Goal: Check status: Check status

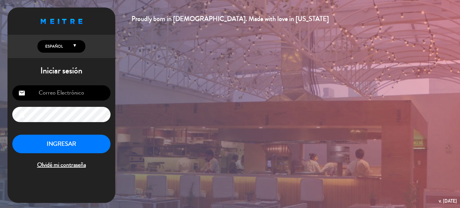
type input "[EMAIL_ADDRESS][DOMAIN_NAME]"
click at [58, 143] on button "INGRESAR" at bounding box center [61, 144] width 98 height 19
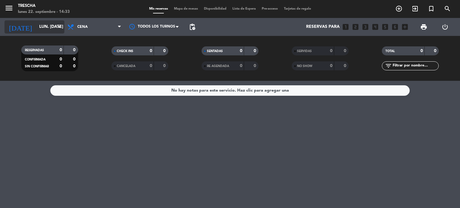
click at [47, 22] on input "lun. [DATE]" at bounding box center [64, 27] width 57 height 11
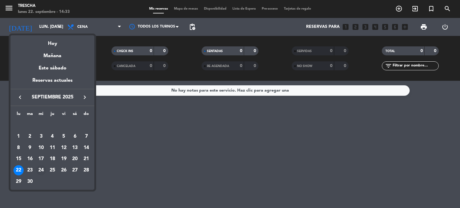
click at [40, 168] on div "24" at bounding box center [41, 170] width 10 height 10
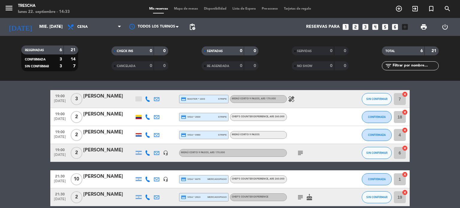
scroll to position [19, 0]
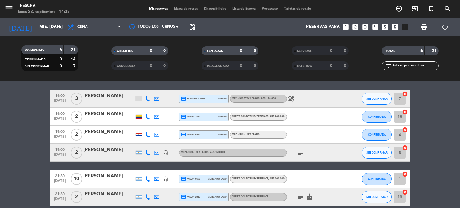
click at [295, 94] on div "healing" at bounding box center [314, 99] width 54 height 18
click at [291, 98] on icon "healing" at bounding box center [291, 98] width 7 height 7
click at [302, 150] on icon "subject" at bounding box center [300, 152] width 7 height 7
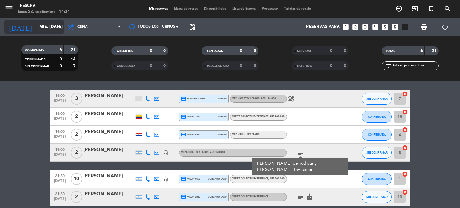
click at [36, 27] on input "mié. [DATE]" at bounding box center [64, 27] width 57 height 11
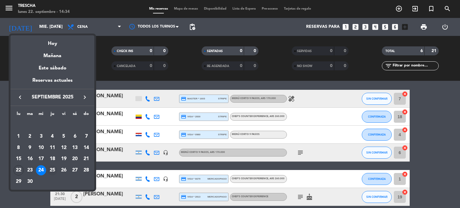
click at [52, 172] on div "25" at bounding box center [52, 170] width 10 height 10
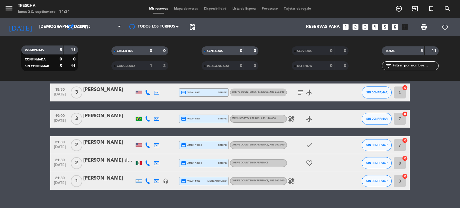
scroll to position [25, 0]
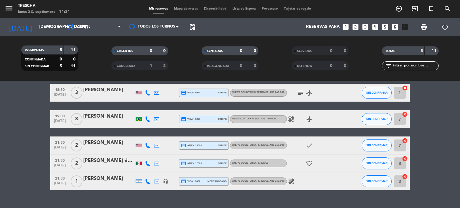
click at [288, 181] on icon "healing" at bounding box center [291, 181] width 7 height 7
click at [289, 122] on icon "healing" at bounding box center [291, 119] width 7 height 7
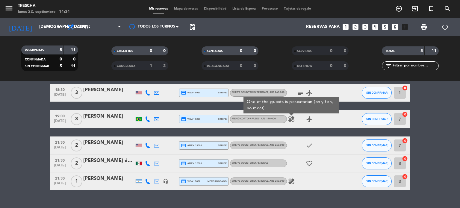
click at [302, 89] on icon "subject" at bounding box center [300, 92] width 7 height 7
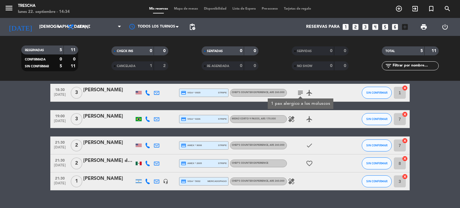
click at [290, 118] on icon "healing" at bounding box center [291, 119] width 7 height 7
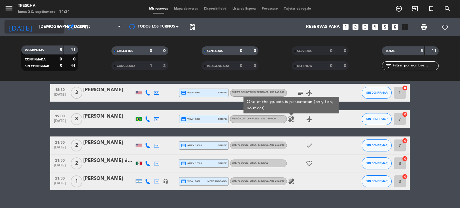
click at [36, 23] on input "[DEMOGRAPHIC_DATA] [DATE]" at bounding box center [64, 27] width 57 height 11
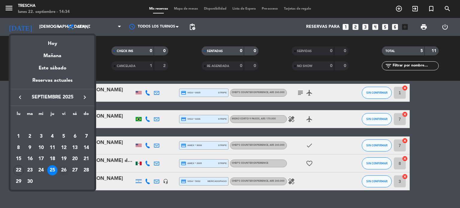
click at [64, 171] on div "26" at bounding box center [64, 170] width 10 height 10
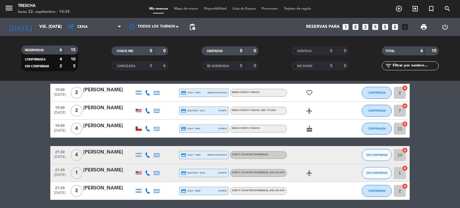
click at [309, 93] on icon "favorite_border" at bounding box center [309, 92] width 7 height 7
click at [307, 112] on icon "airplanemode_active" at bounding box center [309, 110] width 7 height 7
click at [307, 127] on icon "cake" at bounding box center [309, 128] width 7 height 7
click at [298, 97] on div "favorite_border" at bounding box center [314, 93] width 54 height 18
click at [307, 93] on icon "favorite_border" at bounding box center [309, 92] width 7 height 7
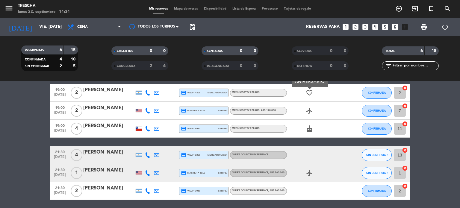
click at [310, 111] on icon "airplanemode_active" at bounding box center [309, 110] width 7 height 7
click at [307, 127] on icon "cake" at bounding box center [309, 128] width 7 height 7
click at [33, 18] on div "[DATE] vie. [DATE] arrow_drop_down" at bounding box center [34, 27] width 60 height 18
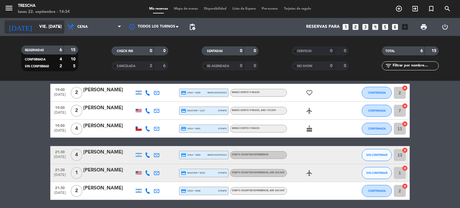
click at [36, 26] on input "vie. [DATE]" at bounding box center [64, 27] width 57 height 11
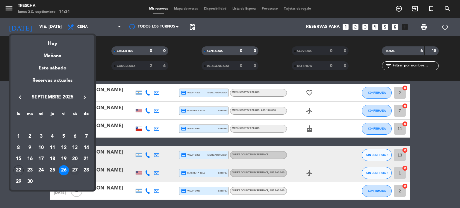
click at [73, 170] on div "27" at bounding box center [75, 170] width 10 height 10
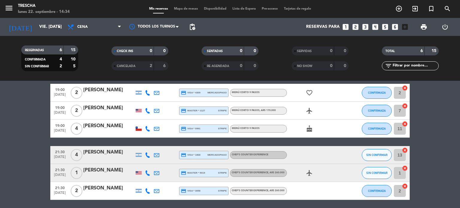
type input "sáb. [DATE]"
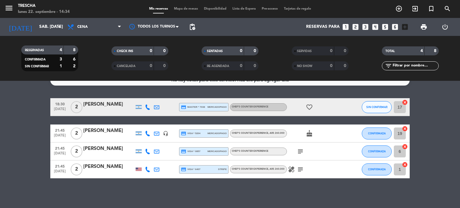
scroll to position [0, 0]
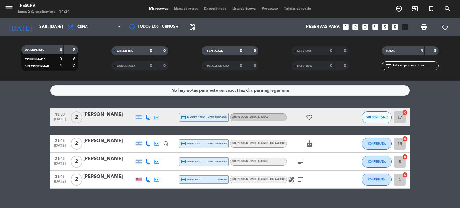
click at [307, 115] on icon "favorite_border" at bounding box center [309, 117] width 7 height 7
click at [298, 160] on icon "subject" at bounding box center [300, 161] width 7 height 7
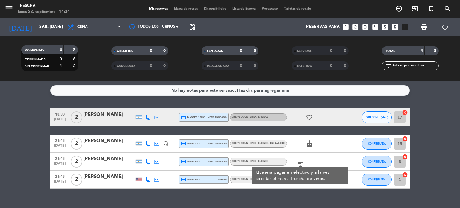
click at [298, 160] on icon "subject" at bounding box center [300, 161] width 7 height 7
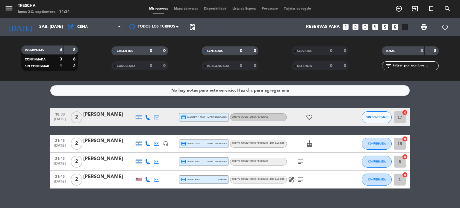
click at [298, 177] on icon "subject" at bounding box center [300, 179] width 7 height 7
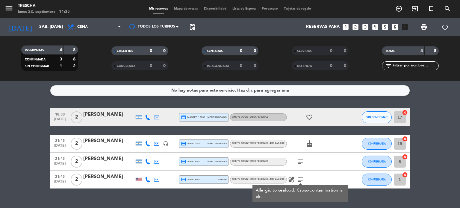
click at [290, 178] on icon "healing" at bounding box center [291, 179] width 7 height 7
